Goal: Information Seeking & Learning: Learn about a topic

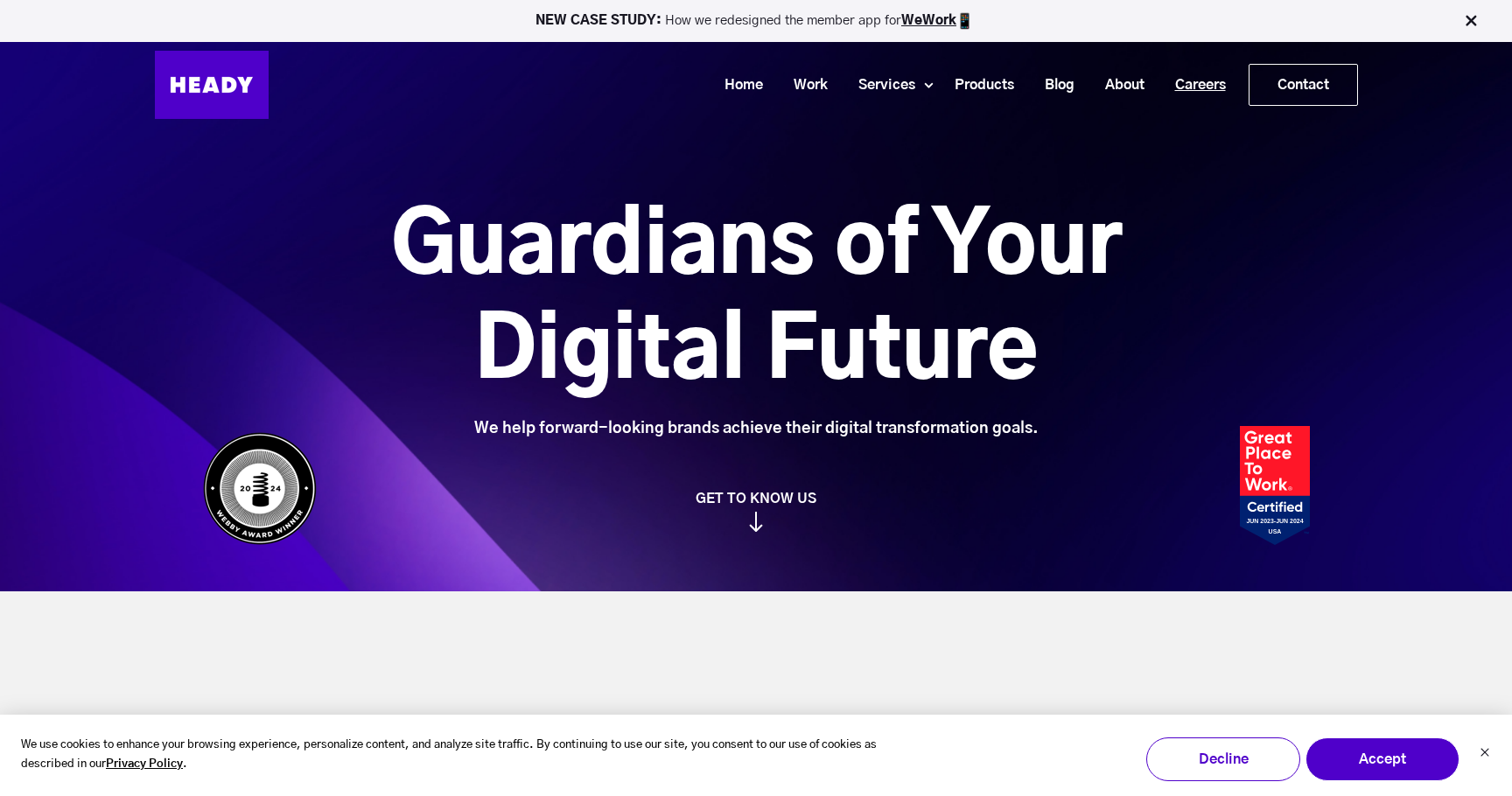
click at [1204, 93] on link "Careers" at bounding box center [1194, 85] width 82 height 32
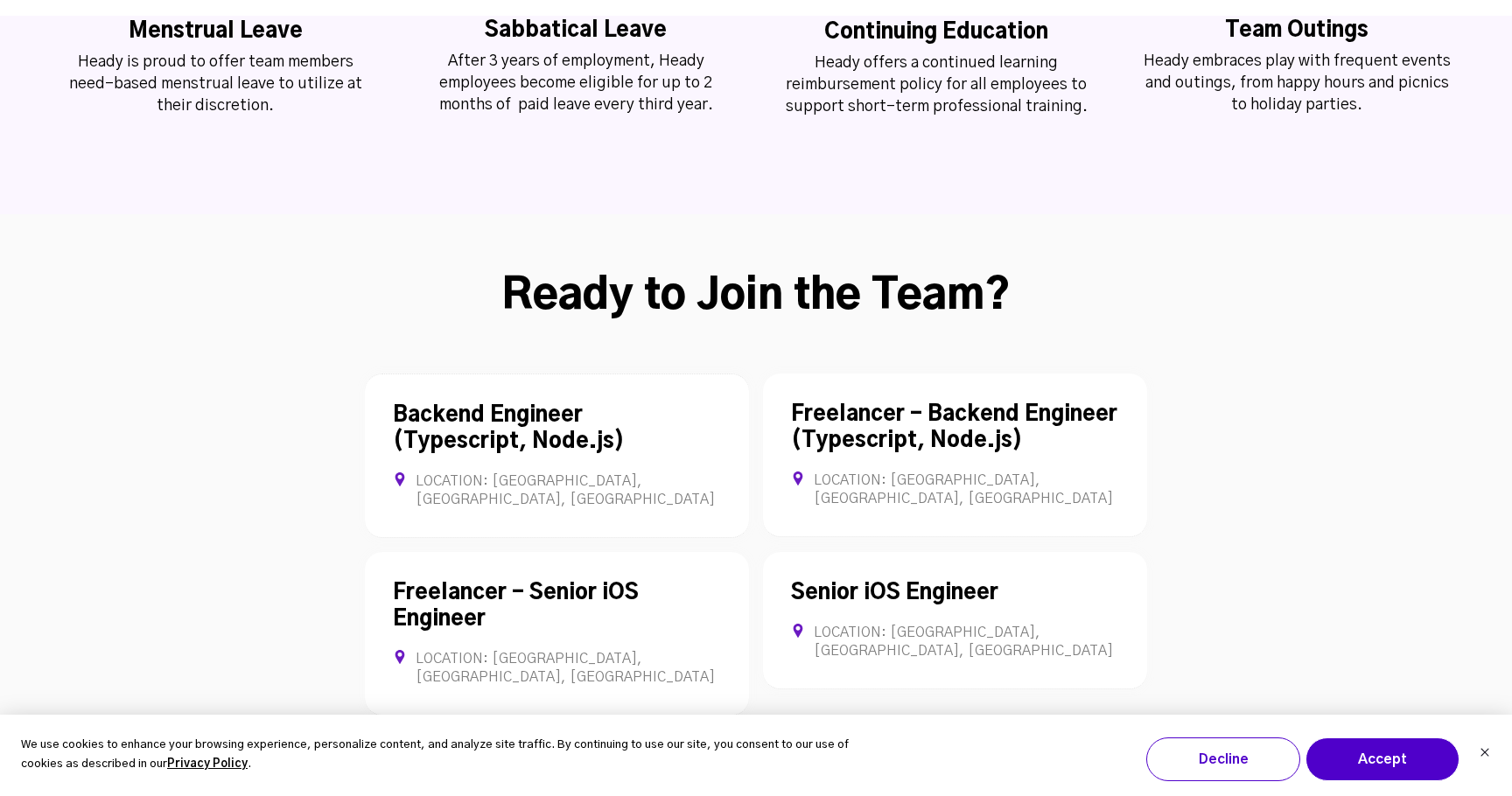
scroll to position [4767, 0]
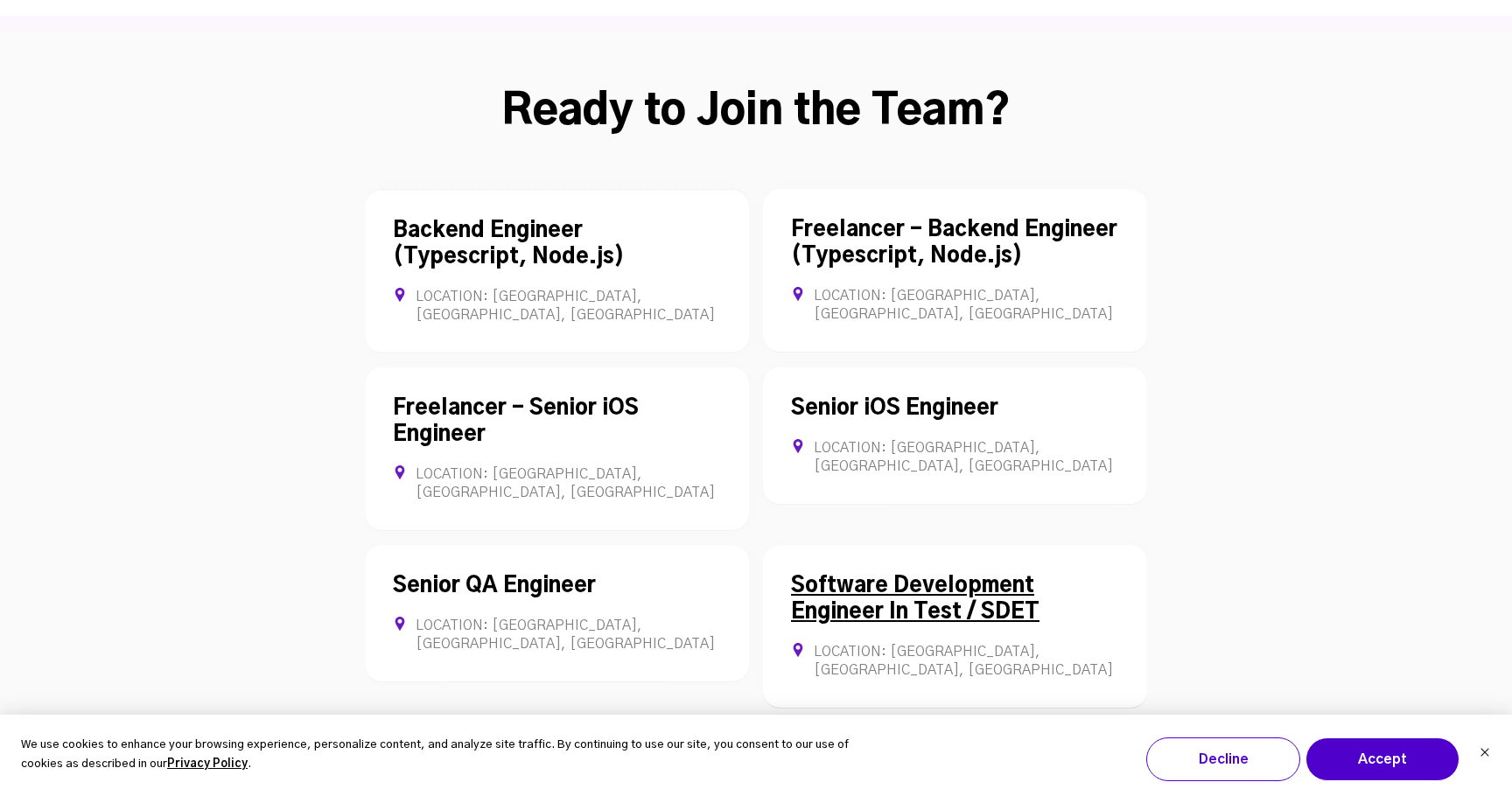
click at [1027, 576] on link "Software Development Engineer In Test / SDET" at bounding box center [916, 599] width 249 height 47
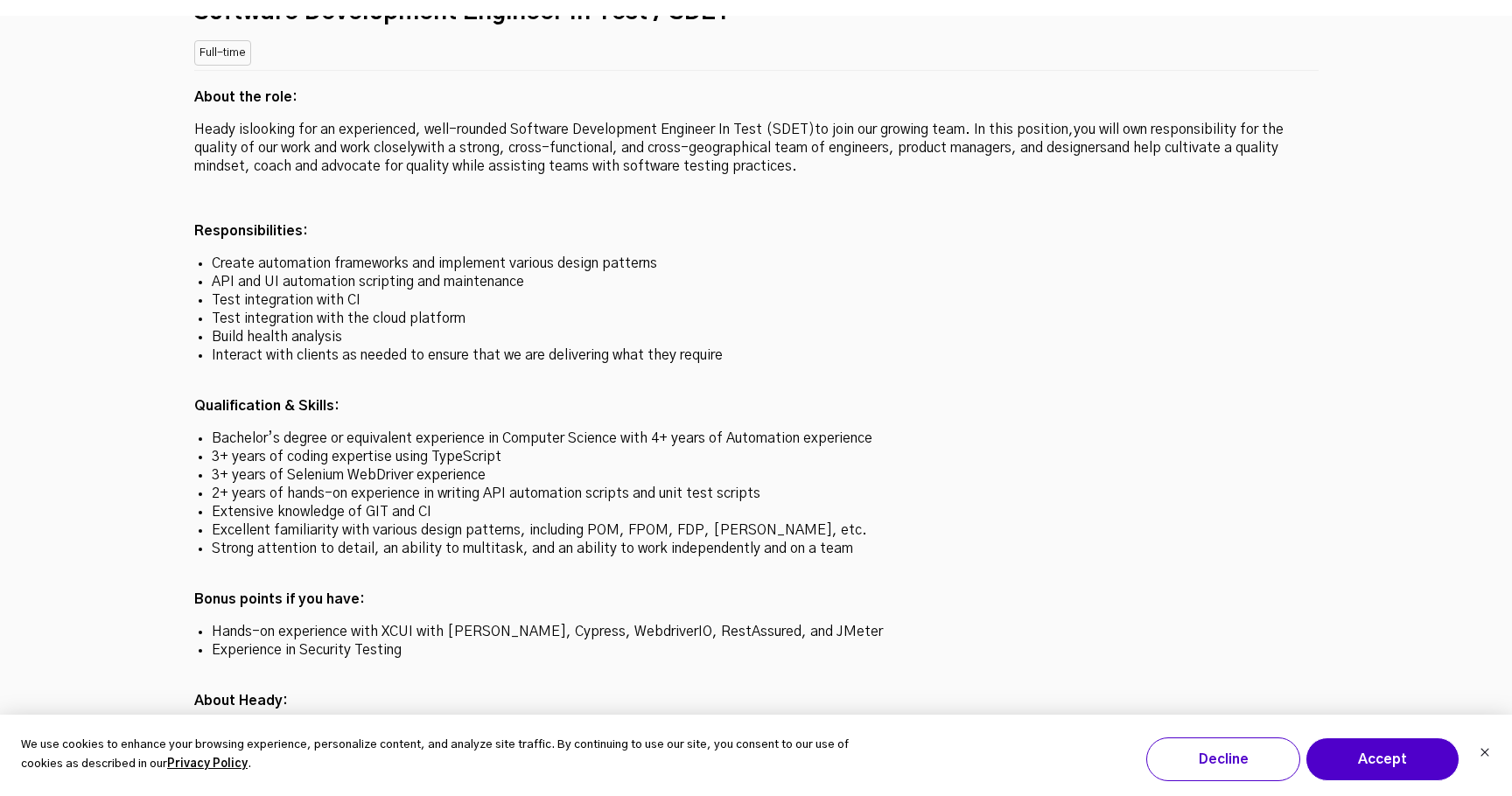
scroll to position [4946, 0]
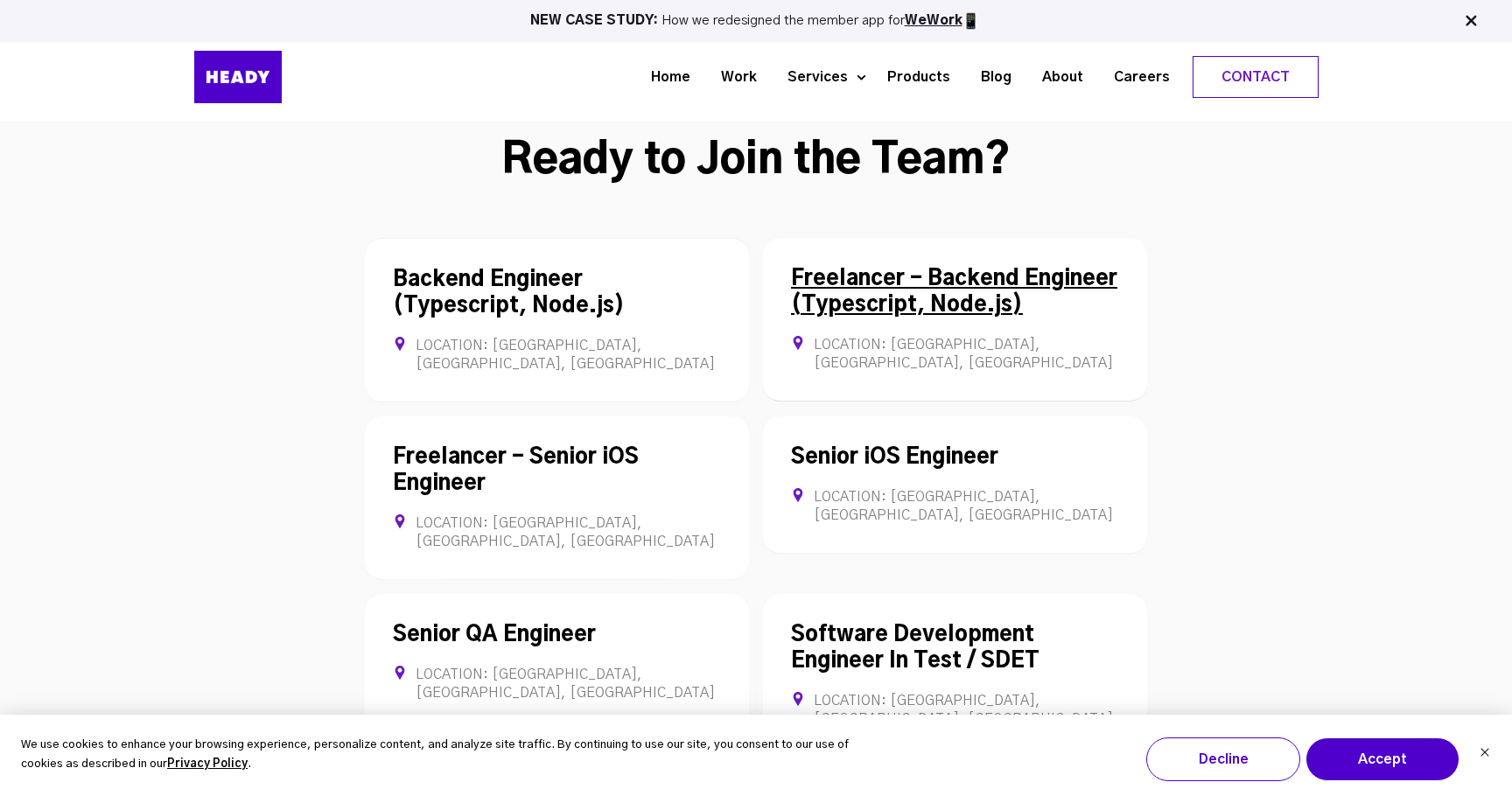
scroll to position [4716, 0]
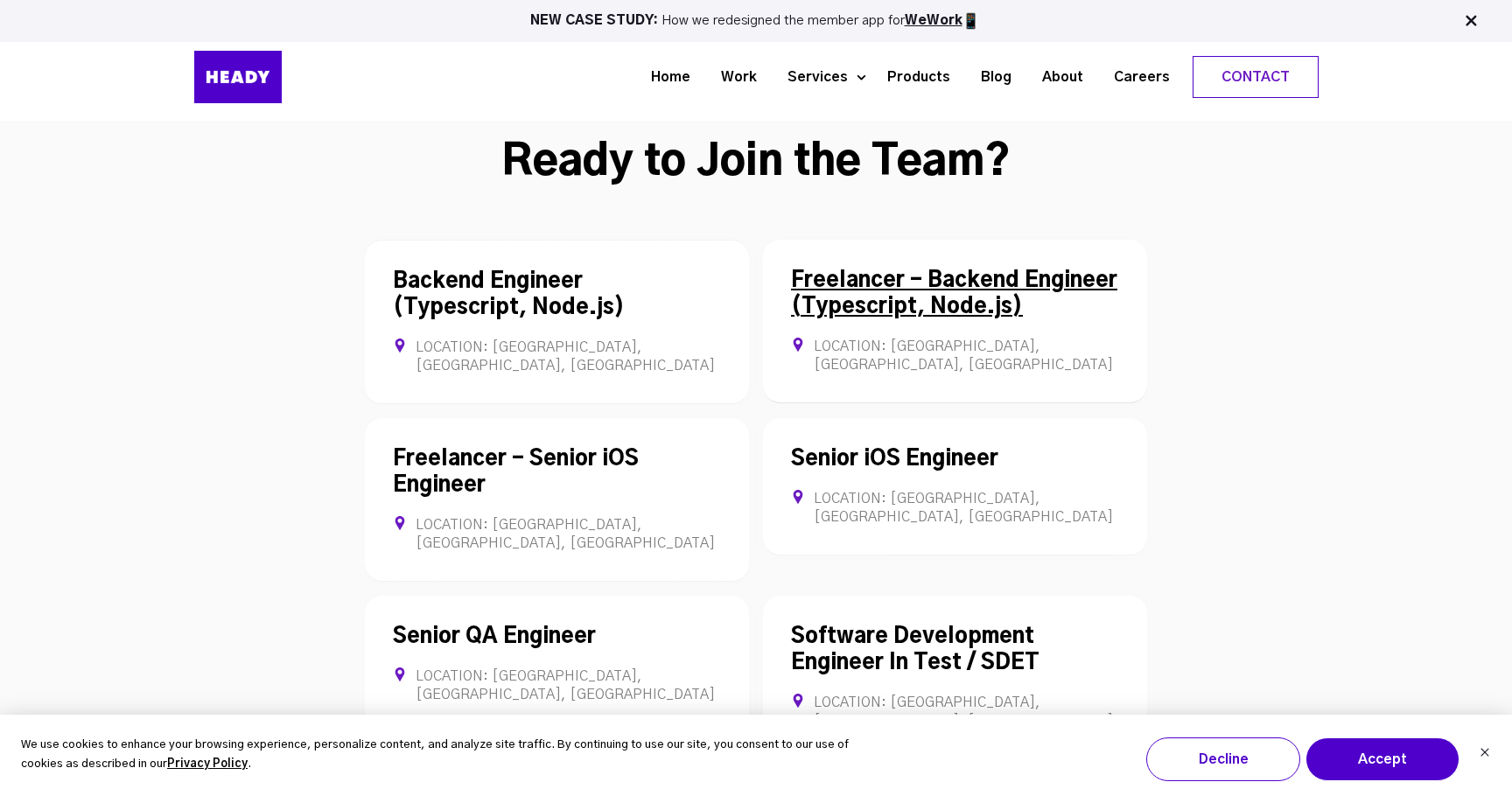
click at [921, 240] on div "Freelancer - Backend Engineer (Typescript, Node.js) Location: [GEOGRAPHIC_DATA]…" at bounding box center [955, 322] width 384 height 163
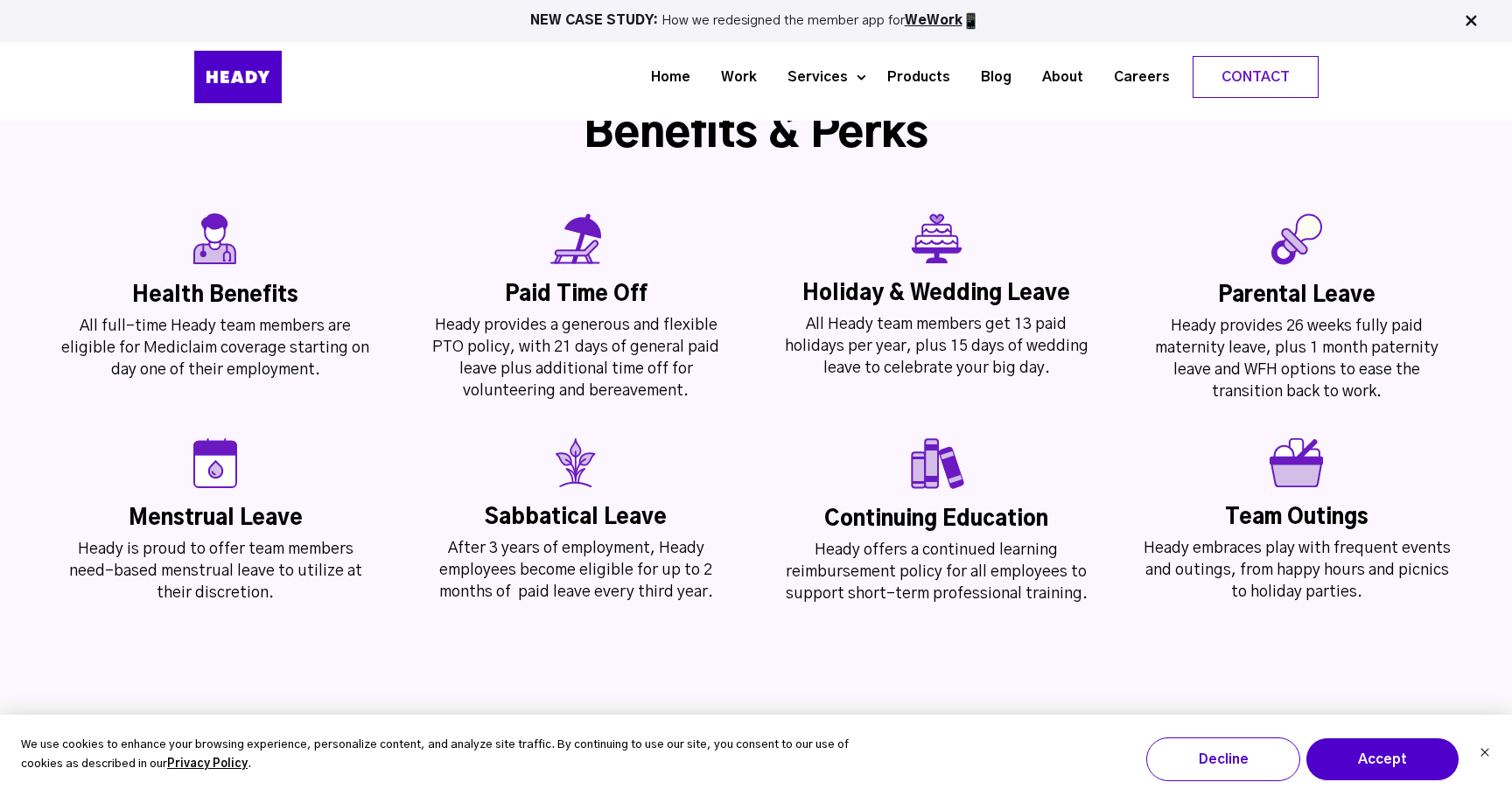
scroll to position [4075, 0]
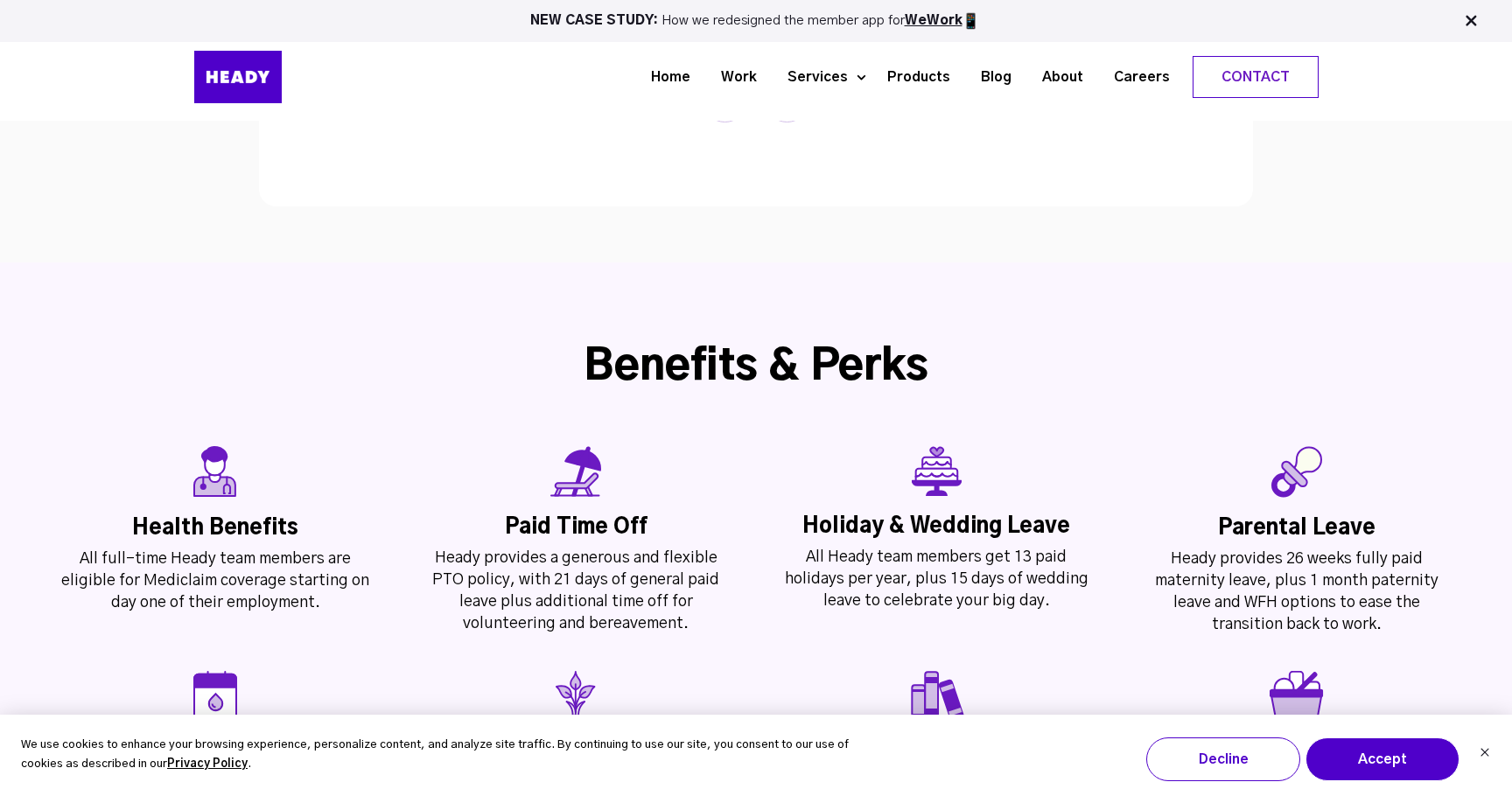
scroll to position [3856, 0]
